Goal: Find specific page/section: Find specific page/section

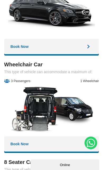
scroll to position [1479, 0]
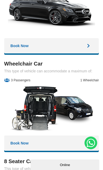
click at [13, 31] on img at bounding box center [51, 10] width 87 height 47
click at [96, 67] on h3 "Wheelchair Car" at bounding box center [51, 64] width 95 height 6
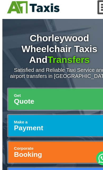
scroll to position [19, 0]
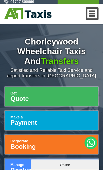
scroll to position [11, 0]
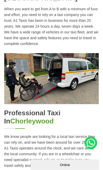
scroll to position [808, 0]
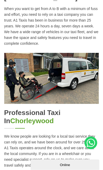
click at [65, 75] on img at bounding box center [51, 78] width 95 height 51
click at [86, 127] on div "Professional Taxi in Chorleywood We know people are looking for a local taxi se…" at bounding box center [51, 153] width 95 height 89
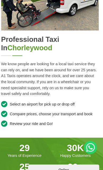
scroll to position [883, 0]
